Goal: Find specific page/section: Find specific page/section

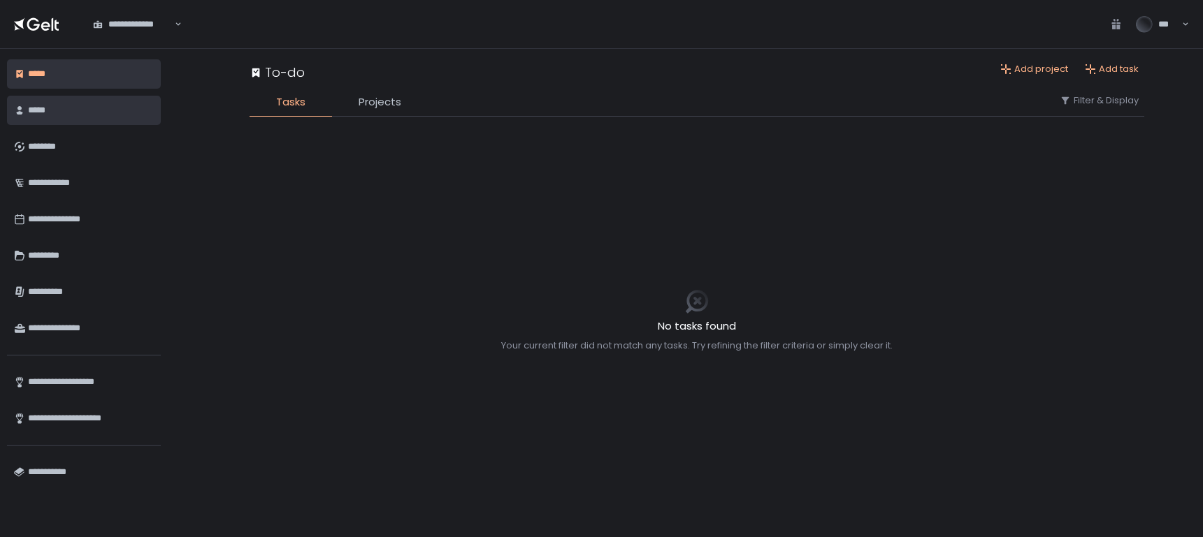
click at [54, 107] on div "*****" at bounding box center [91, 111] width 126 height 24
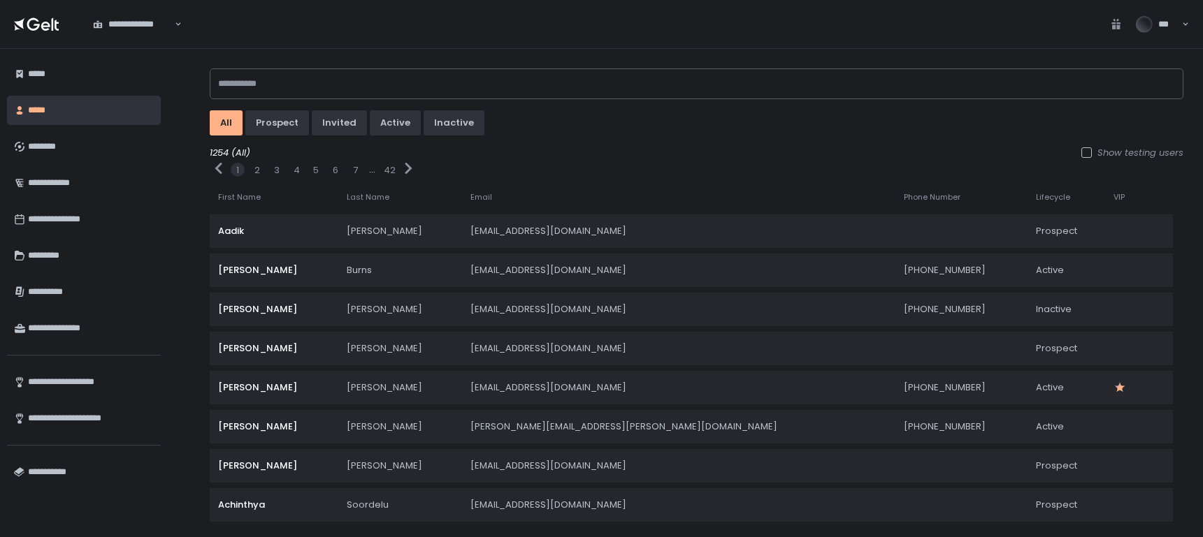
click at [1113, 197] on span "VIP" at bounding box center [1118, 197] width 11 height 10
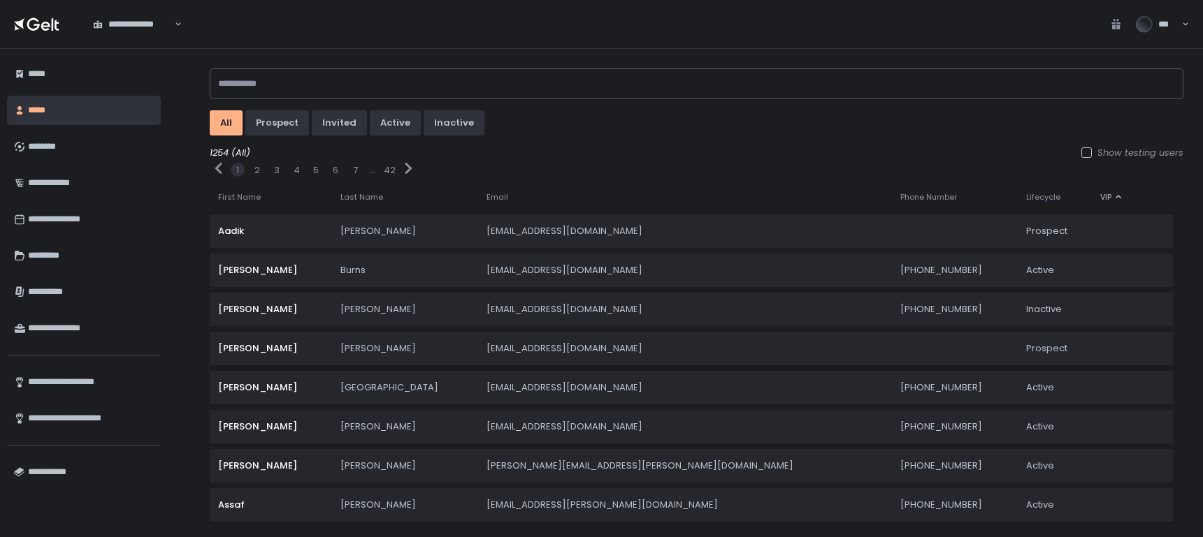
click at [1114, 195] on icon at bounding box center [1118, 197] width 8 height 8
click at [1114, 196] on icon at bounding box center [1118, 197] width 8 height 8
click at [1114, 195] on icon at bounding box center [1118, 197] width 8 height 8
click at [390, 123] on div "active" at bounding box center [395, 123] width 30 height 13
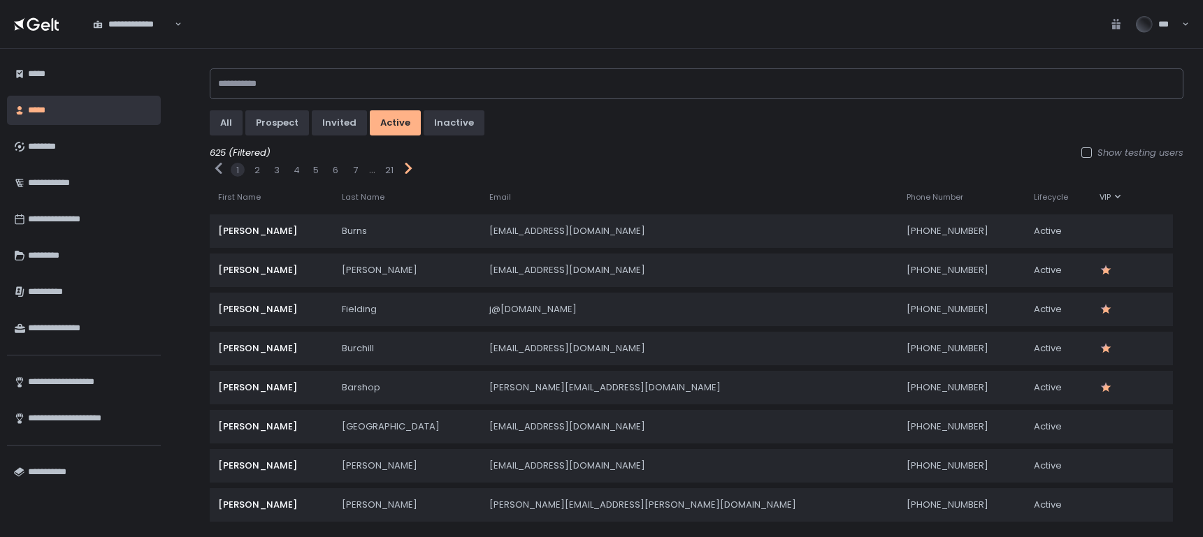
click at [400, 171] on icon "button" at bounding box center [408, 168] width 18 height 18
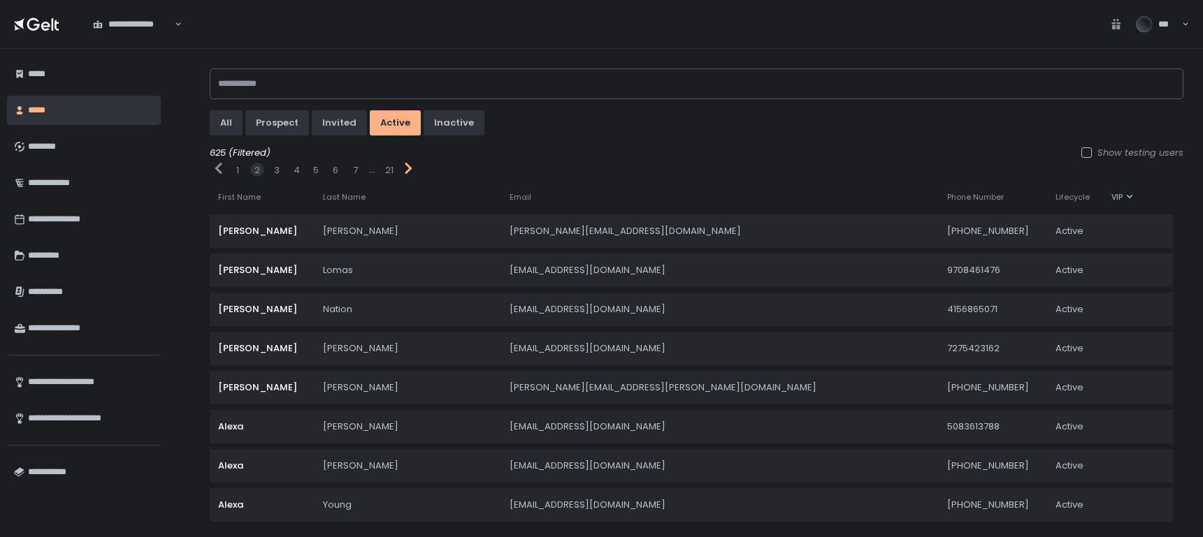
click at [403, 173] on icon "button" at bounding box center [408, 168] width 18 height 18
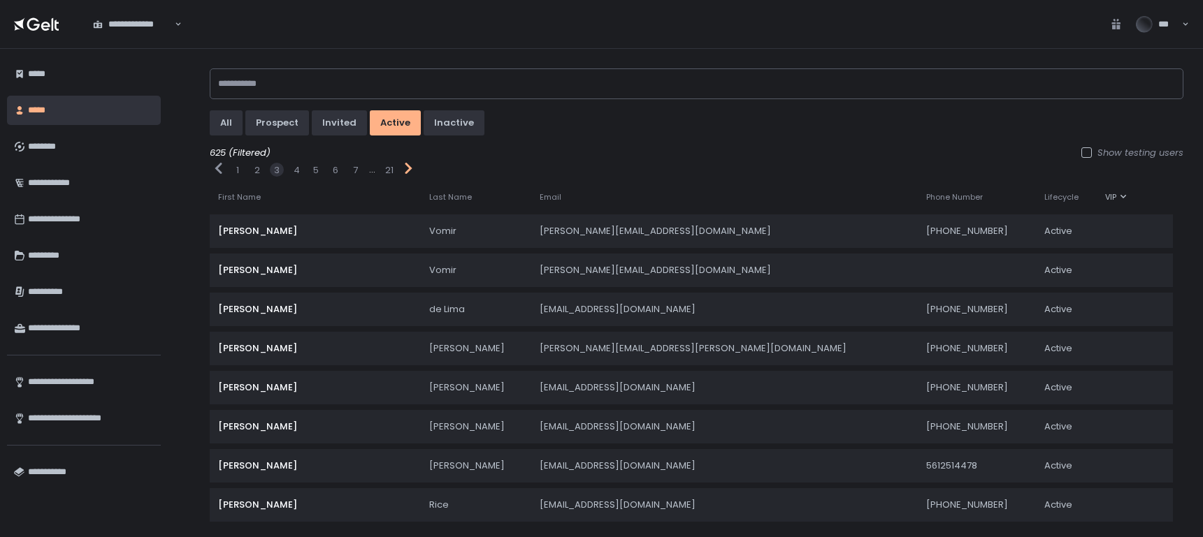
click at [403, 173] on icon "button" at bounding box center [408, 168] width 18 height 18
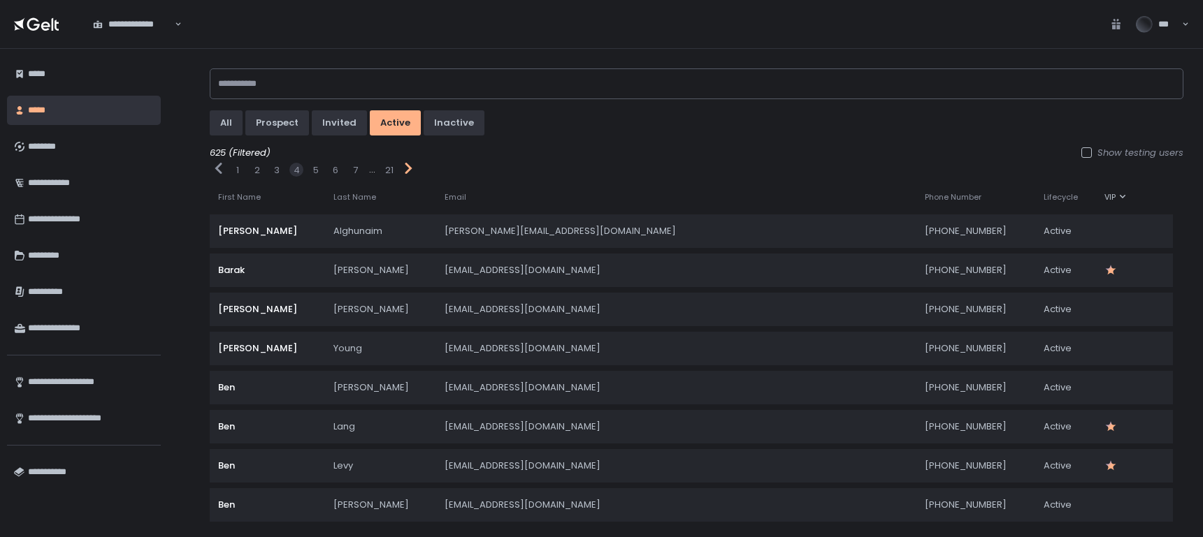
click at [403, 173] on icon "button" at bounding box center [408, 168] width 18 height 18
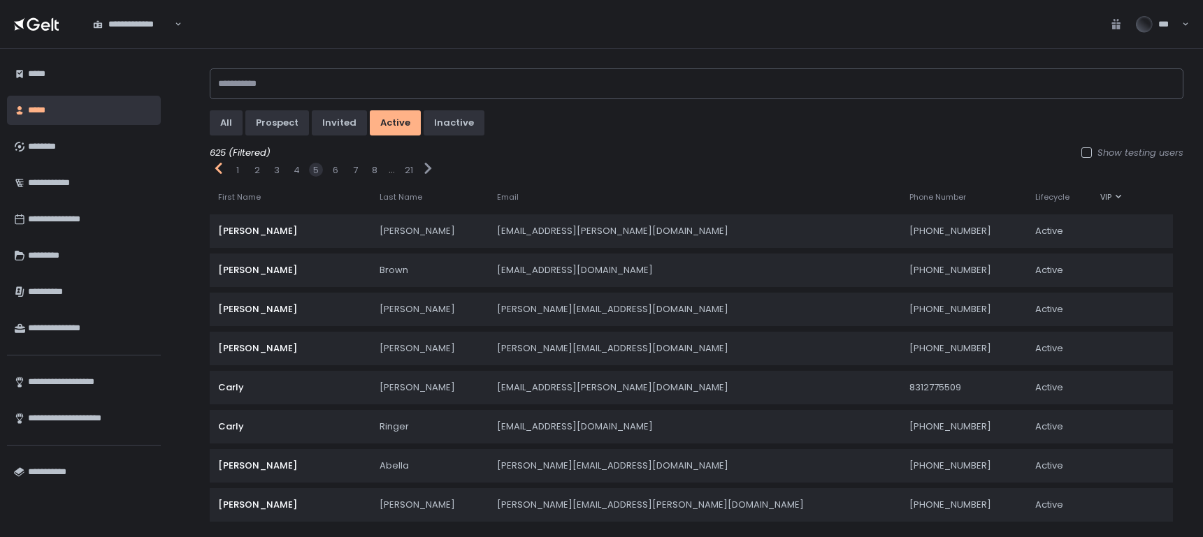
click at [215, 170] on icon "button" at bounding box center [219, 168] width 18 height 18
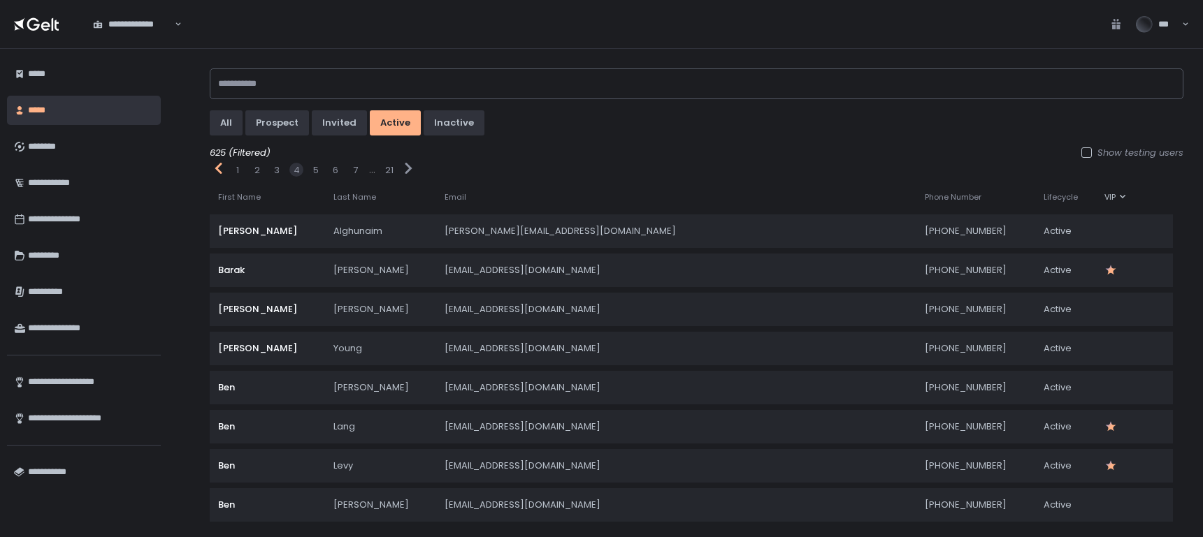
click at [215, 170] on icon "button" at bounding box center [219, 168] width 18 height 18
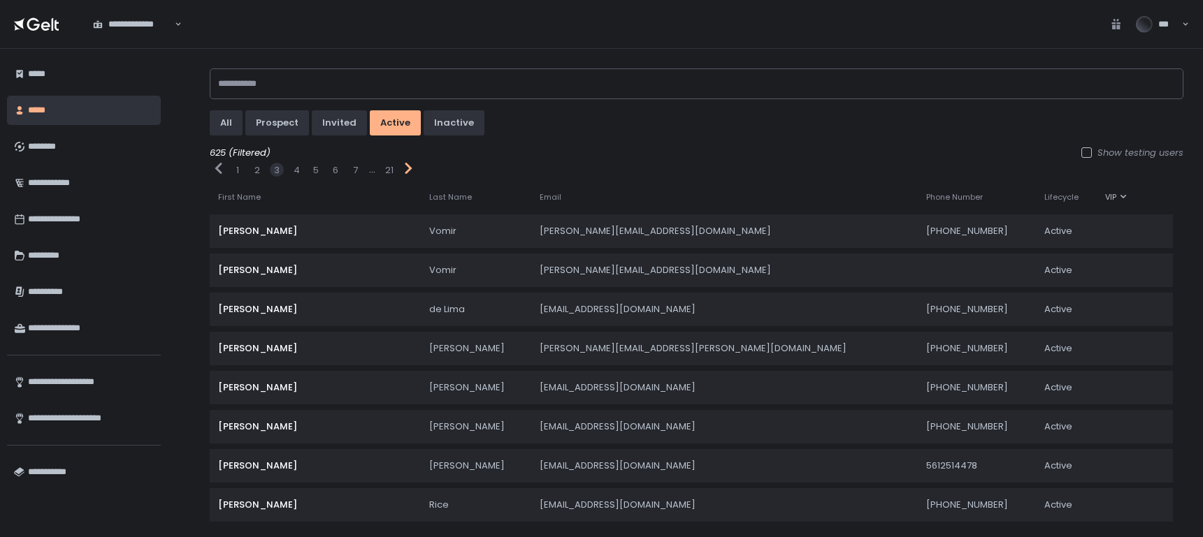
click at [410, 164] on icon "button" at bounding box center [408, 168] width 18 height 18
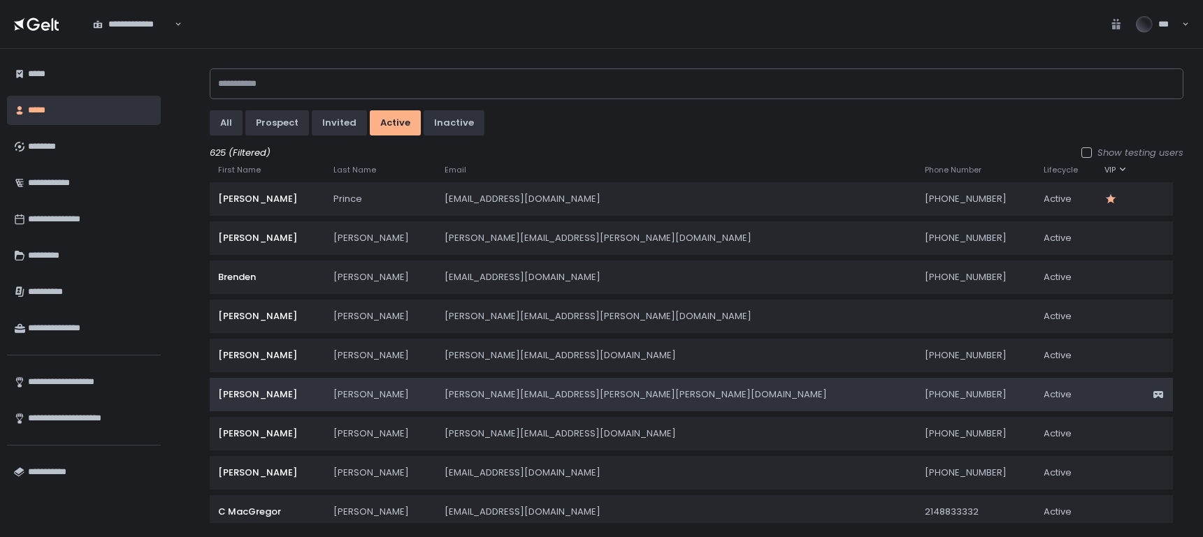
scroll to position [887, 0]
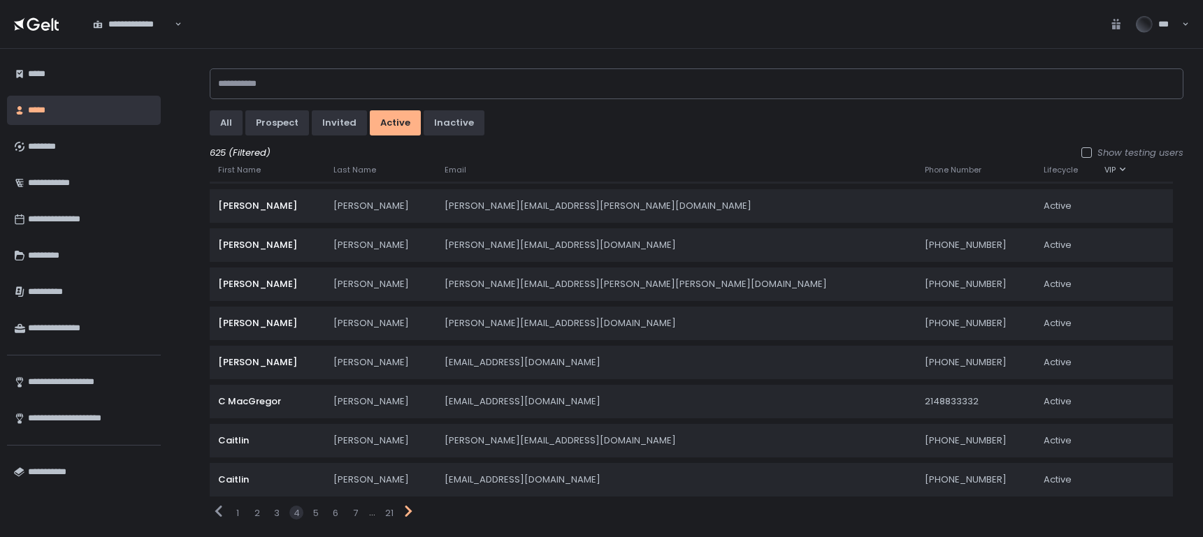
click at [405, 507] on icon "button" at bounding box center [408, 511] width 7 height 11
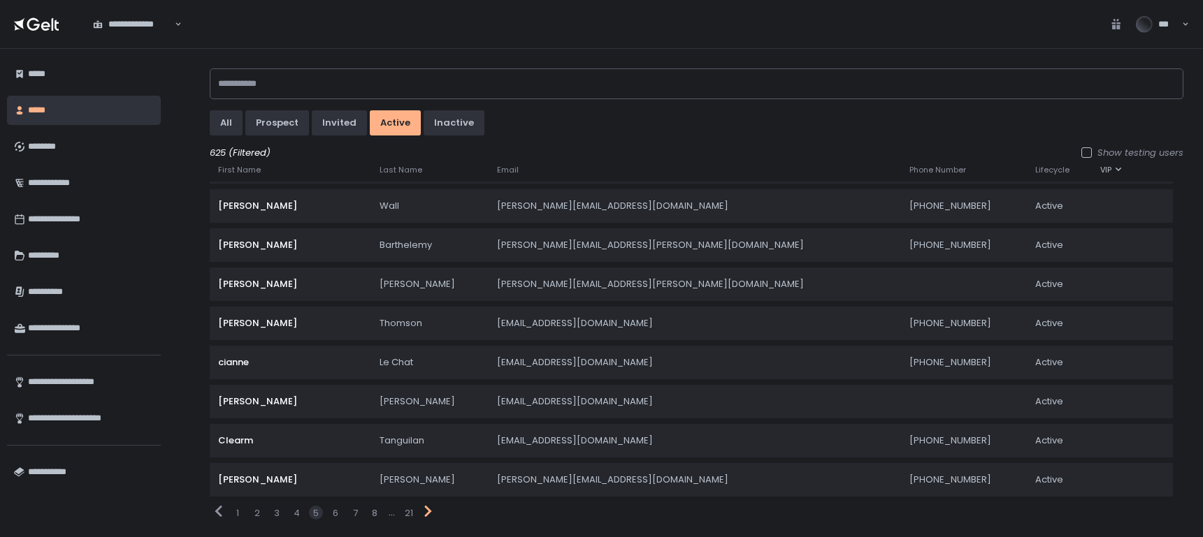
click at [430, 502] on icon "button" at bounding box center [428, 511] width 18 height 18
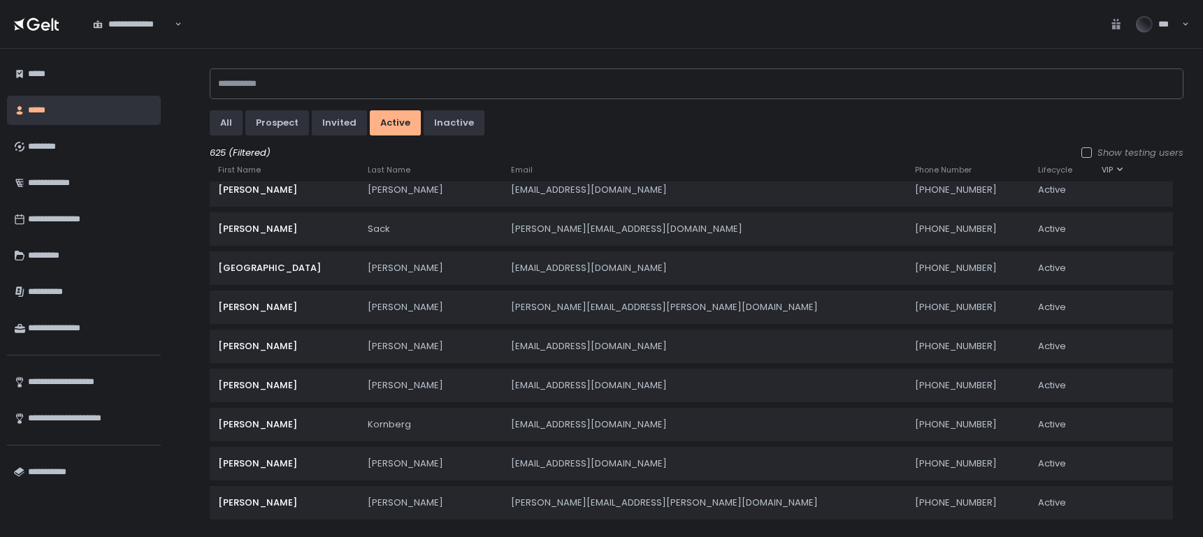
scroll to position [0, 0]
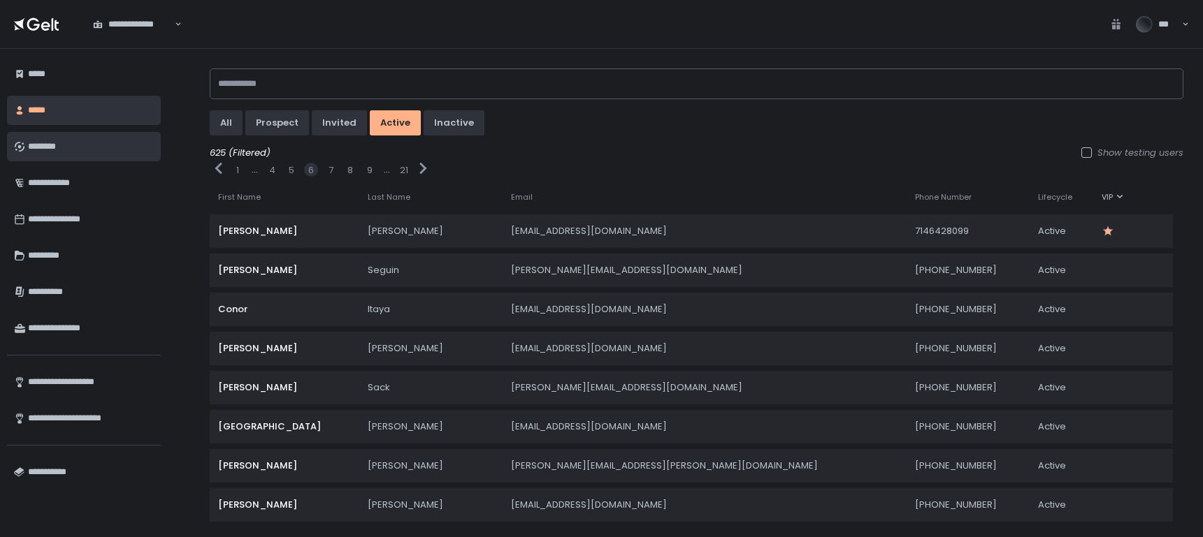
click at [62, 154] on div "********" at bounding box center [91, 147] width 126 height 24
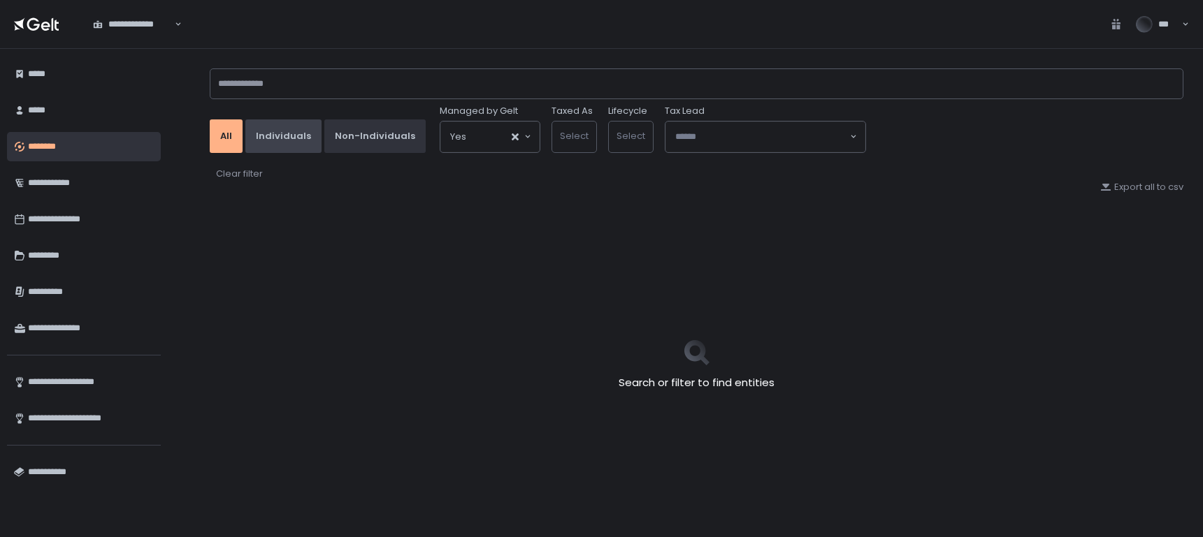
click at [280, 137] on div "Individuals" at bounding box center [283, 136] width 55 height 13
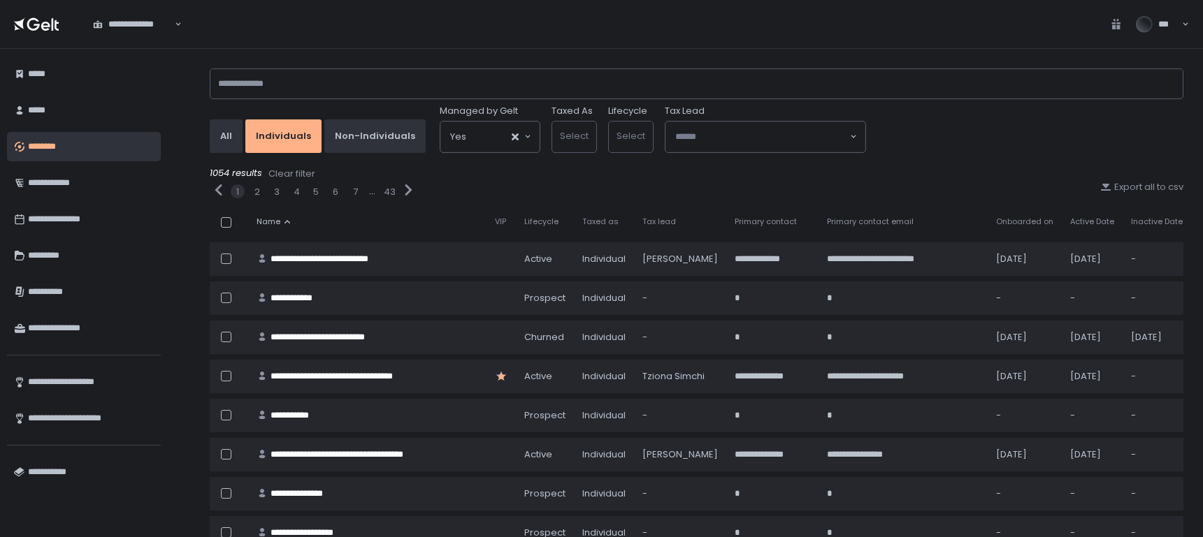
click at [503, 227] on span "VIP" at bounding box center [500, 222] width 11 height 10
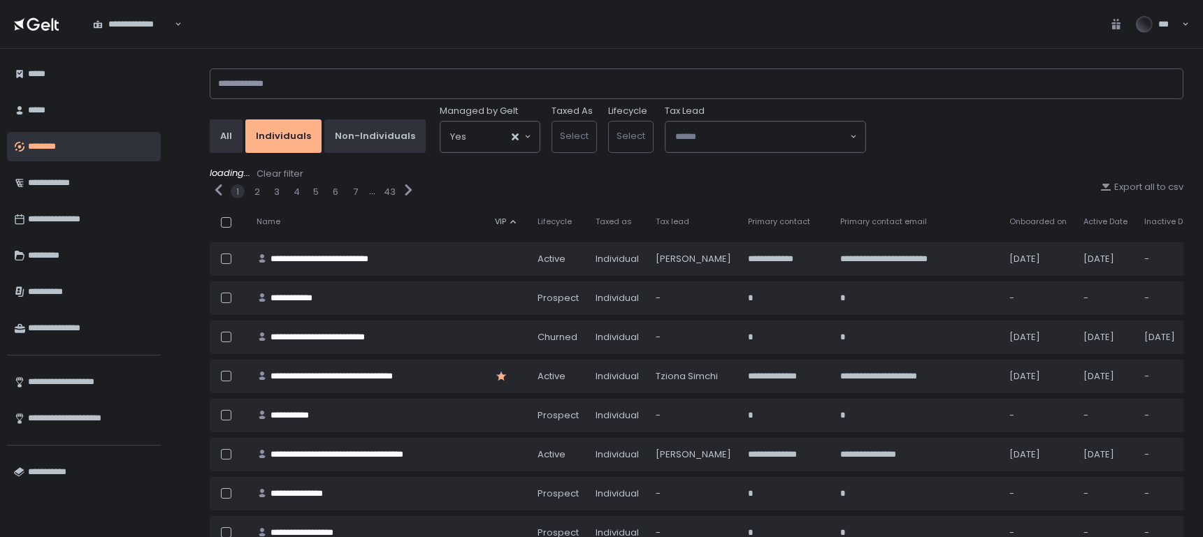
click at [504, 227] on span "VIP" at bounding box center [500, 222] width 11 height 10
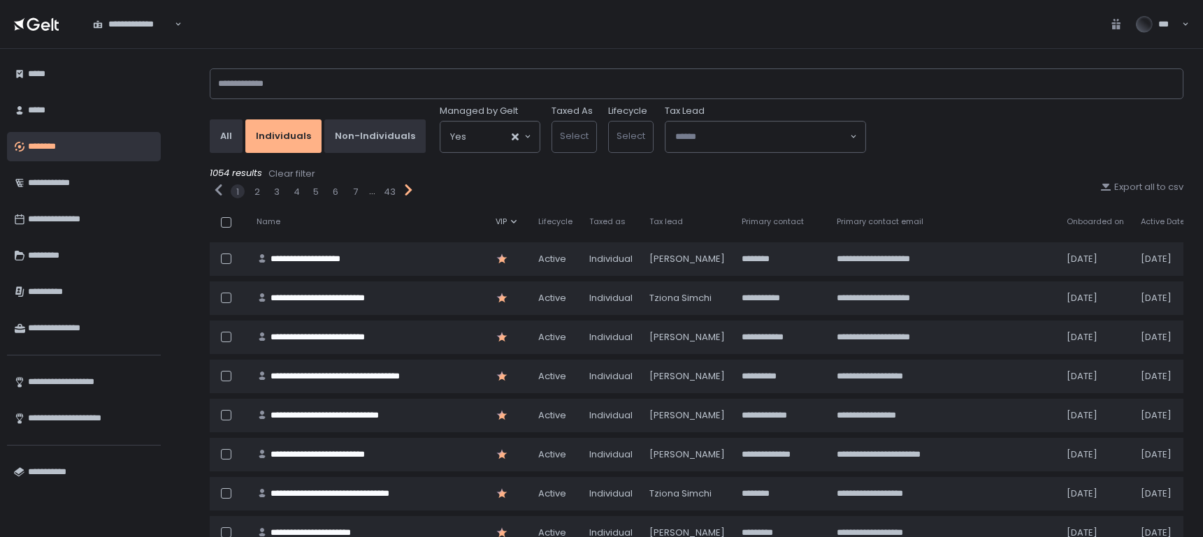
click at [411, 195] on icon "button" at bounding box center [408, 190] width 18 height 18
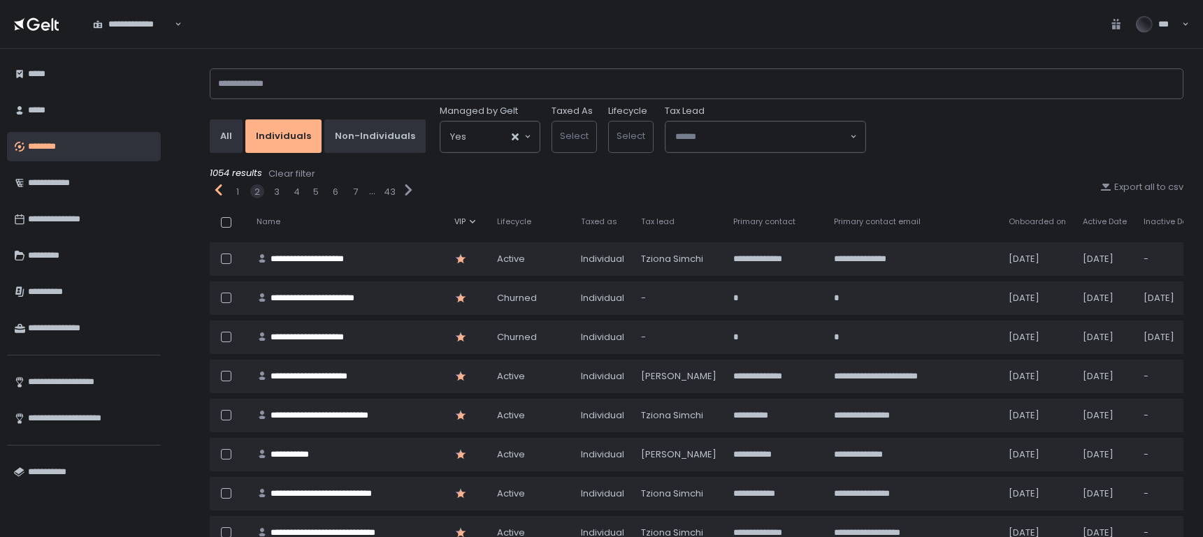
click at [215, 189] on icon "button" at bounding box center [219, 190] width 18 height 18
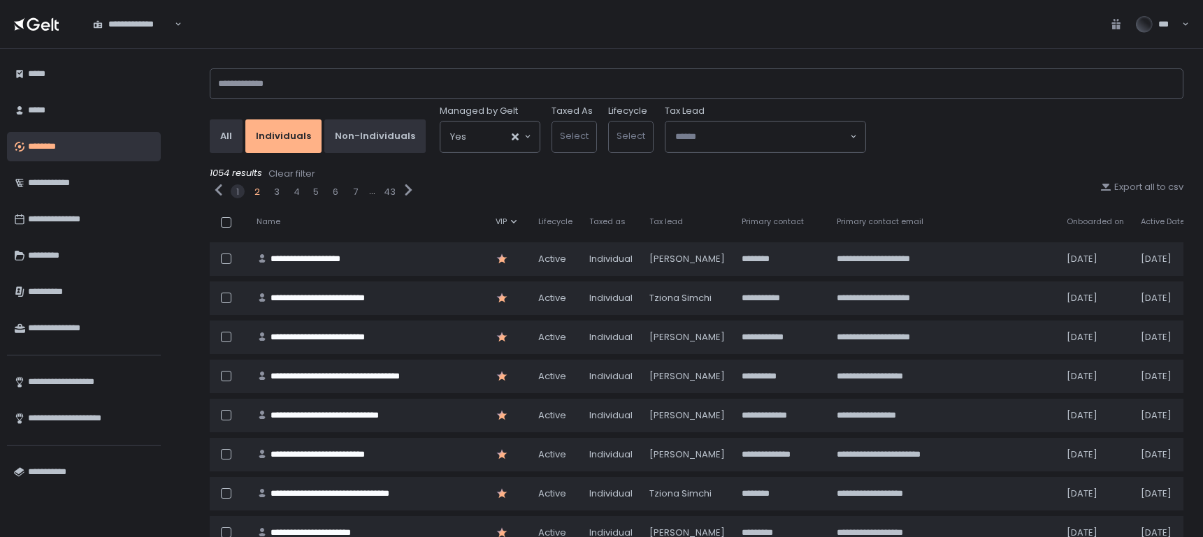
click at [254, 194] on div "2" at bounding box center [257, 192] width 6 height 13
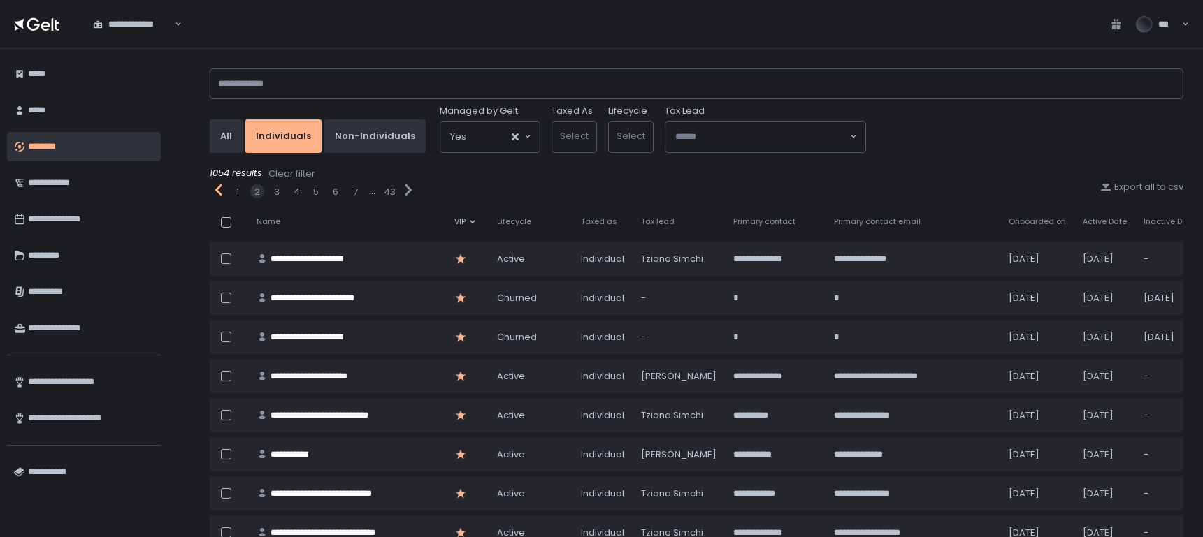
click at [224, 196] on icon "button" at bounding box center [219, 190] width 18 height 18
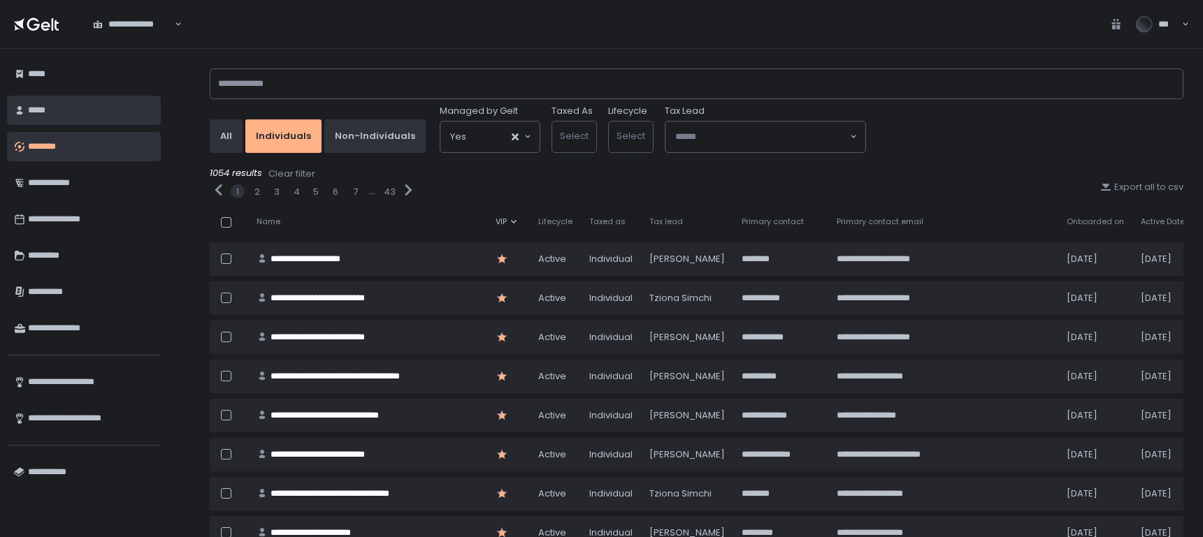
click at [110, 115] on div "*****" at bounding box center [91, 111] width 126 height 24
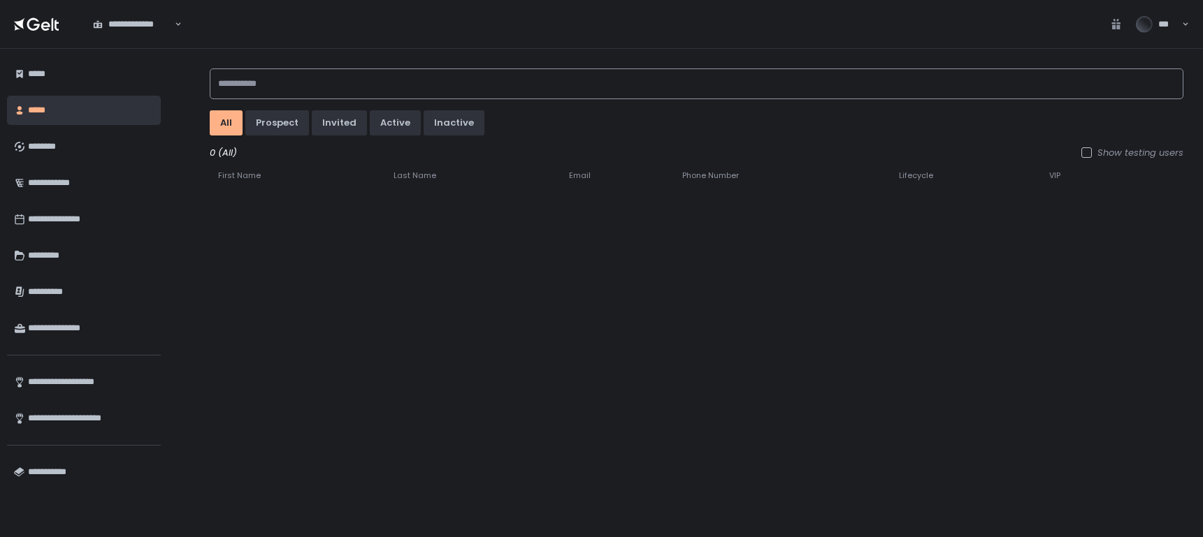
click at [340, 78] on input at bounding box center [696, 83] width 973 height 31
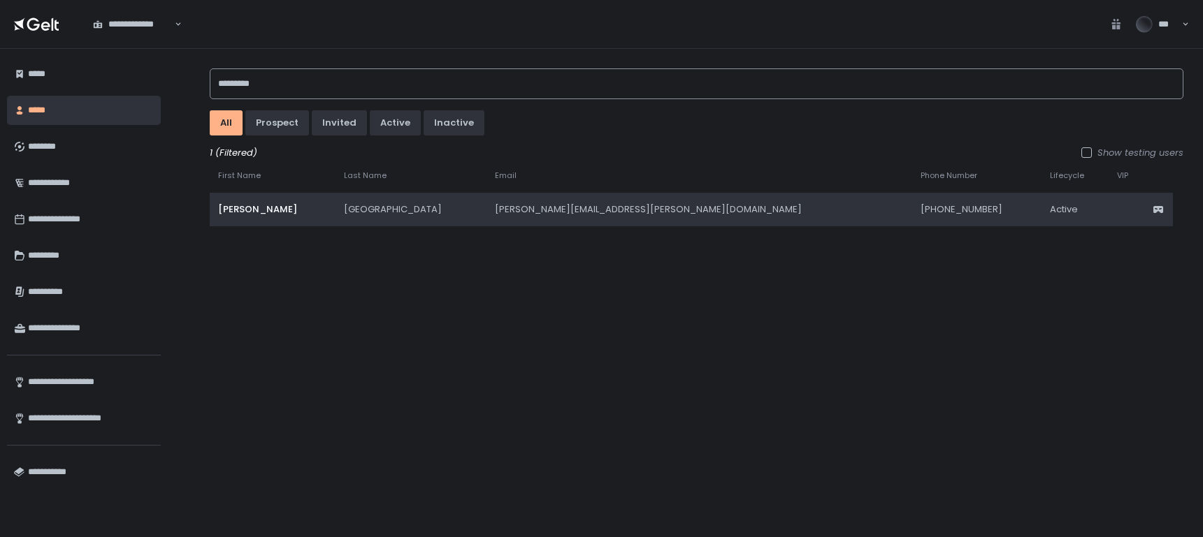
type input "*********"
click at [344, 212] on div "Richmond" at bounding box center [411, 209] width 134 height 13
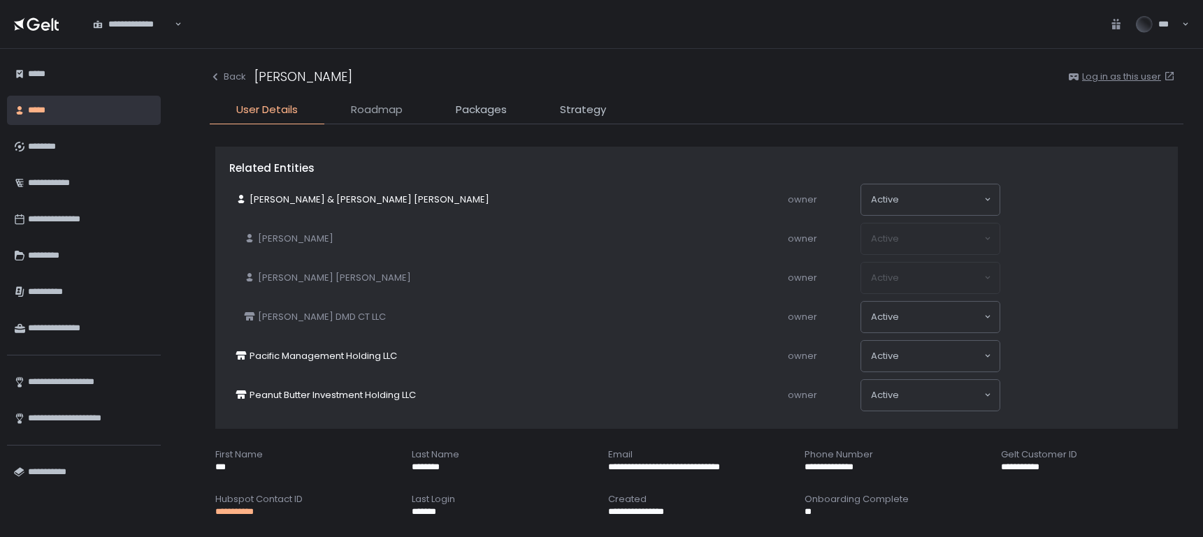
click at [355, 110] on span "Roadmap" at bounding box center [377, 110] width 52 height 16
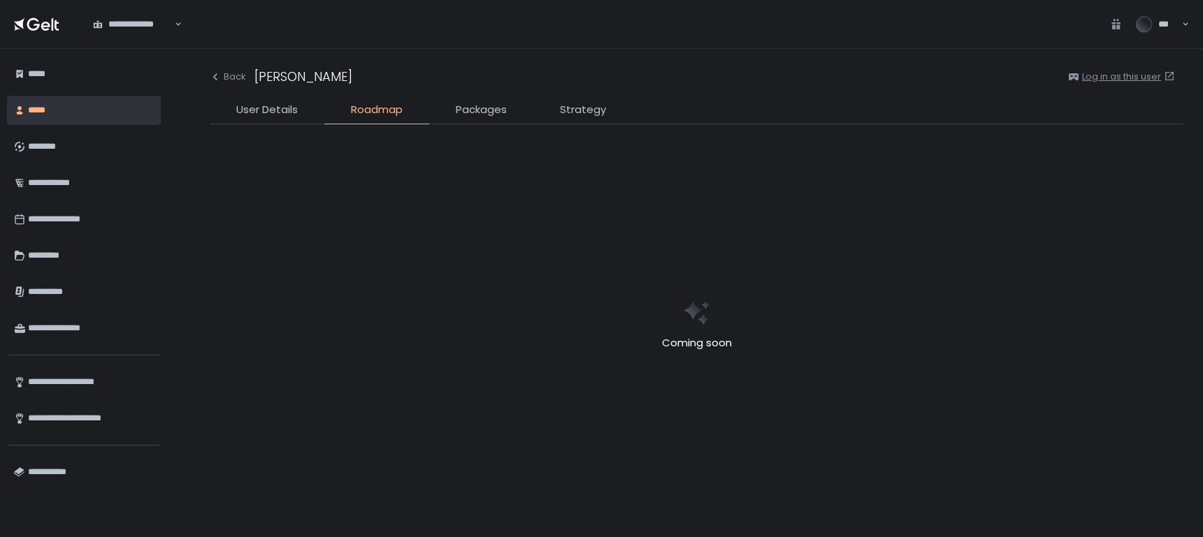
click at [278, 119] on li "User Details" at bounding box center [267, 113] width 115 height 22
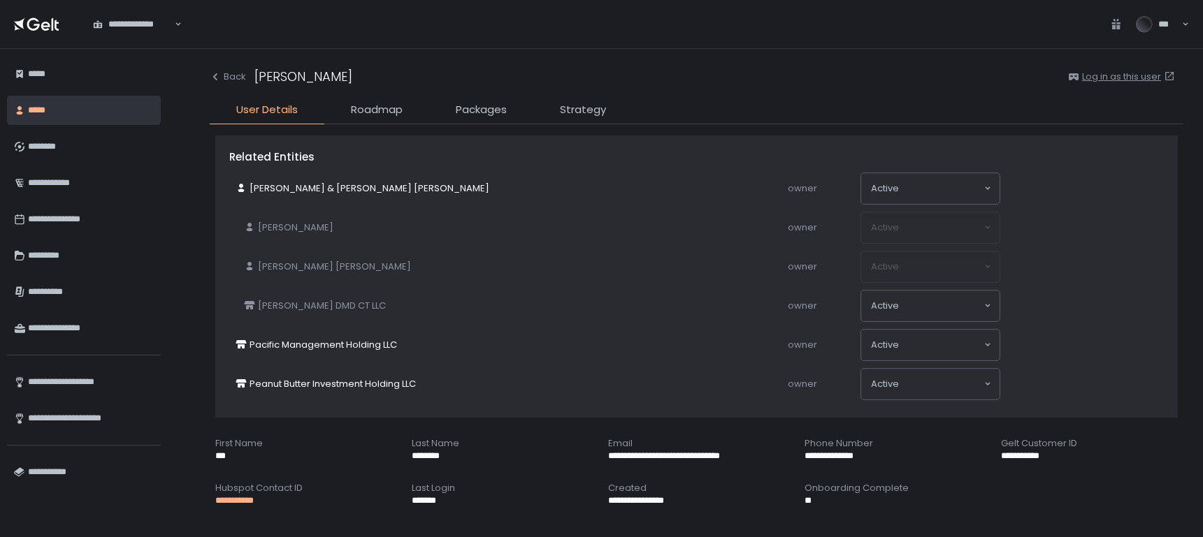
scroll to position [14, 0]
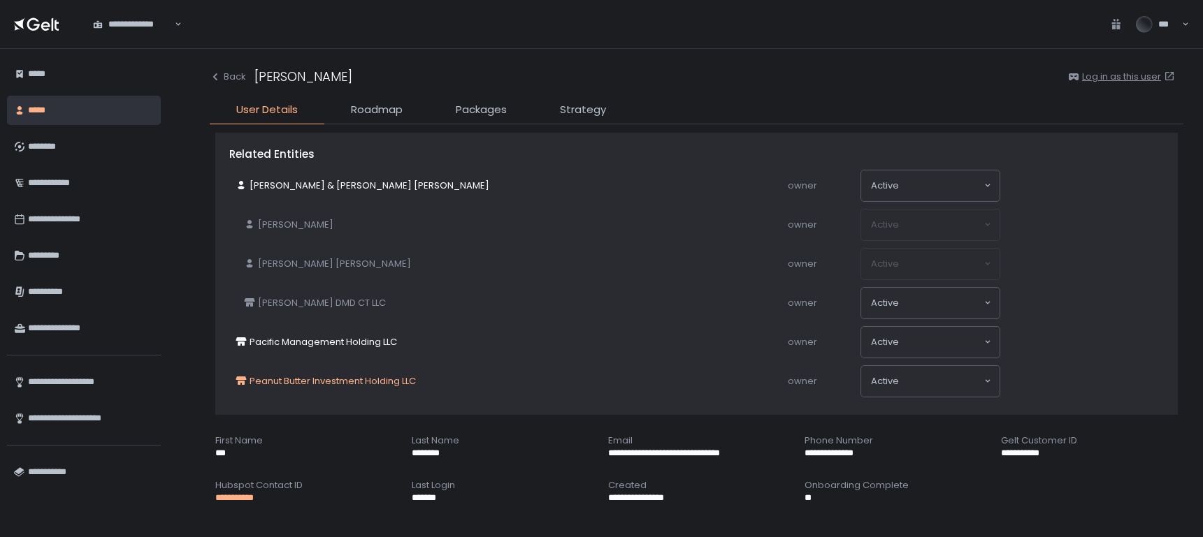
click at [305, 386] on span "Peanut Butter Investment Holding LLC" at bounding box center [332, 381] width 166 height 13
click at [358, 339] on span "Pacific Management Holding LLC" at bounding box center [322, 342] width 147 height 13
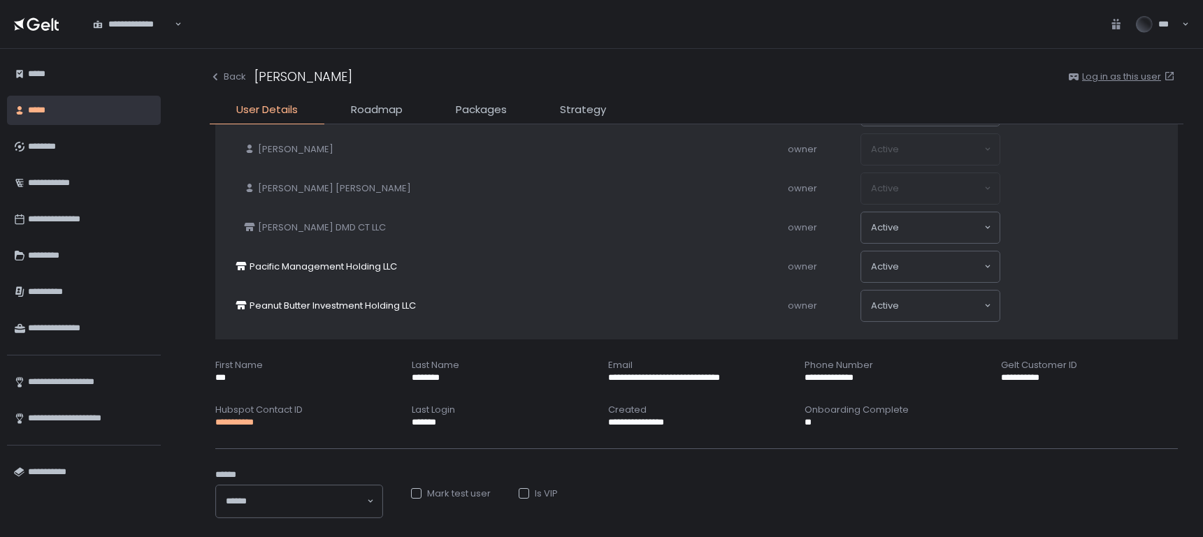
scroll to position [0, 0]
